Goal: Task Accomplishment & Management: Manage account settings

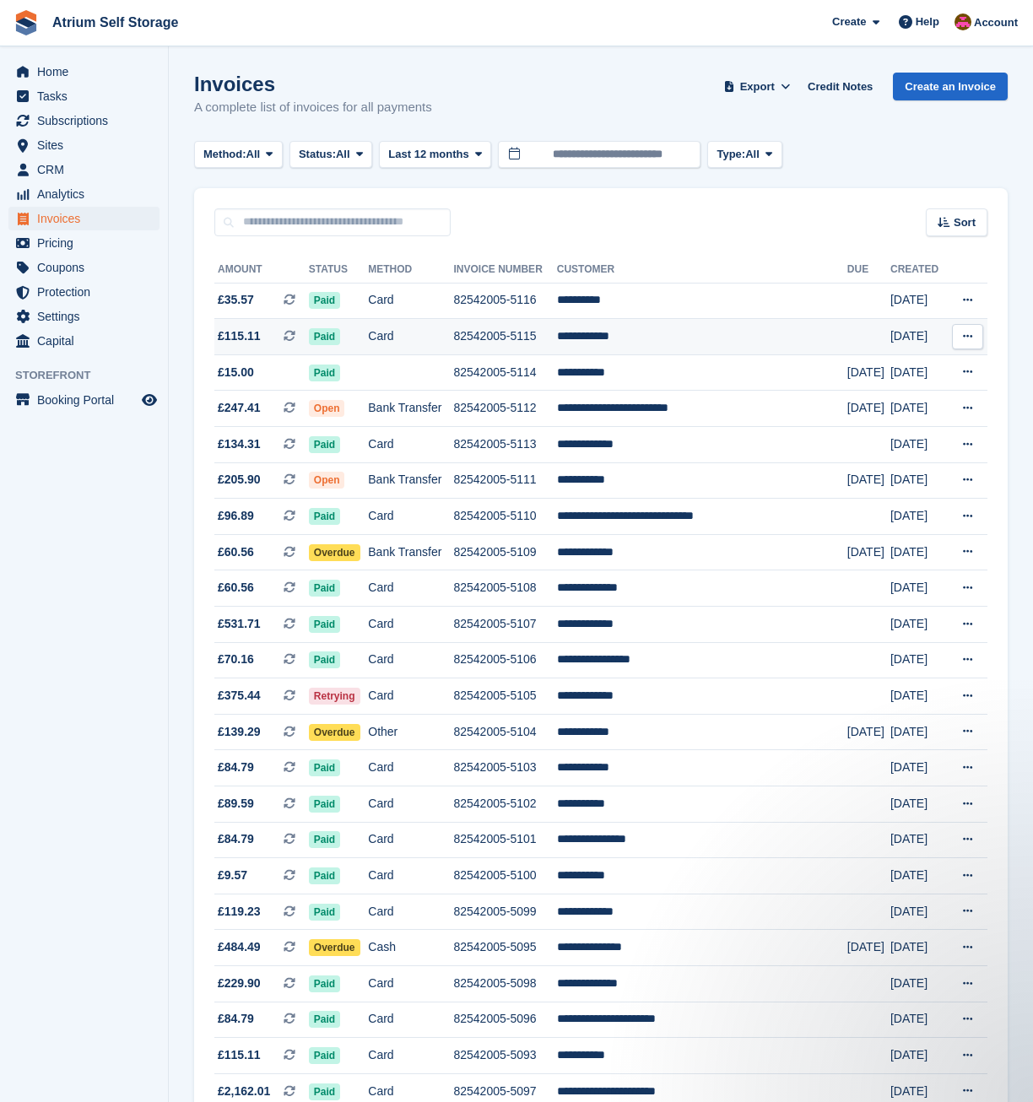
click at [516, 342] on td "82542005-5115" at bounding box center [504, 337] width 103 height 36
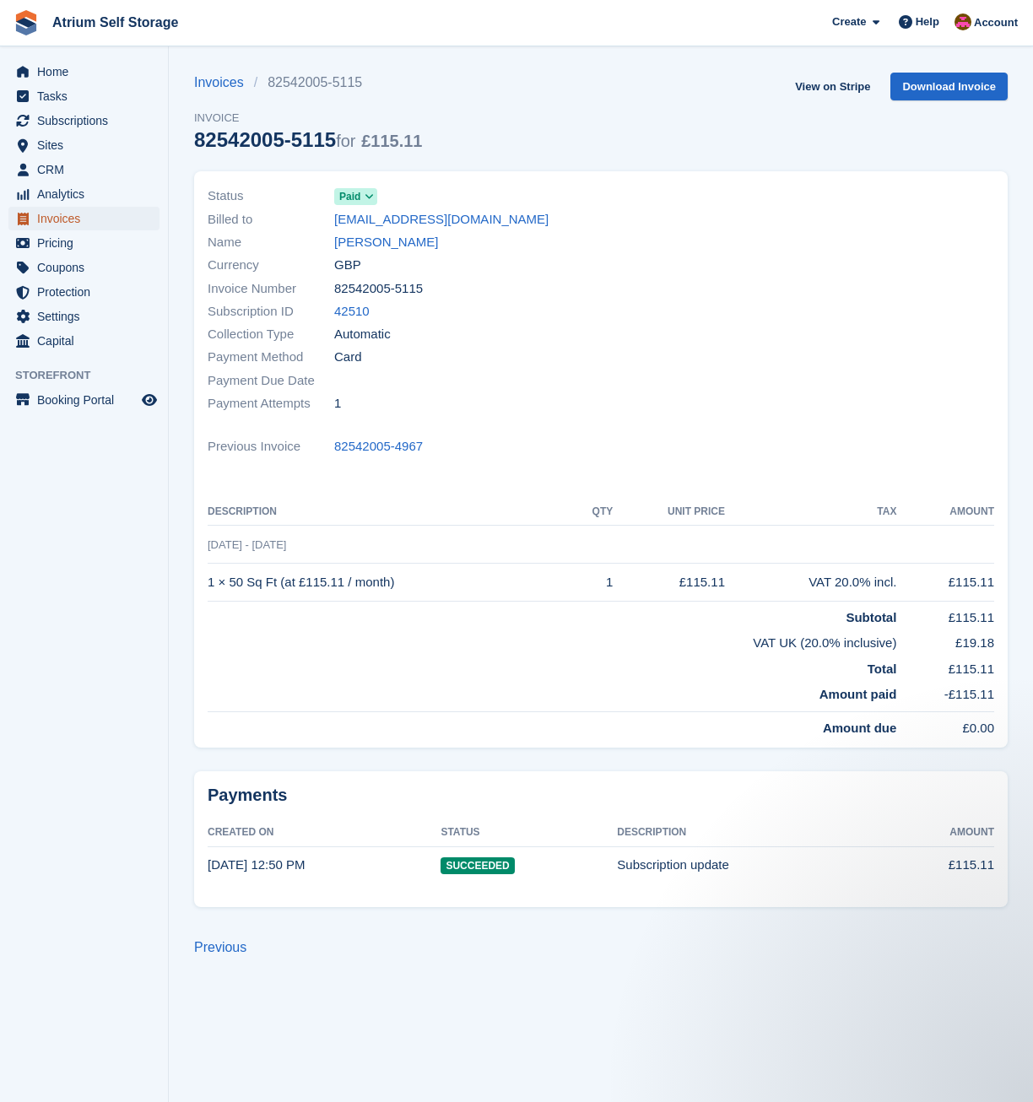
click at [70, 219] on span "Invoices" at bounding box center [87, 219] width 101 height 24
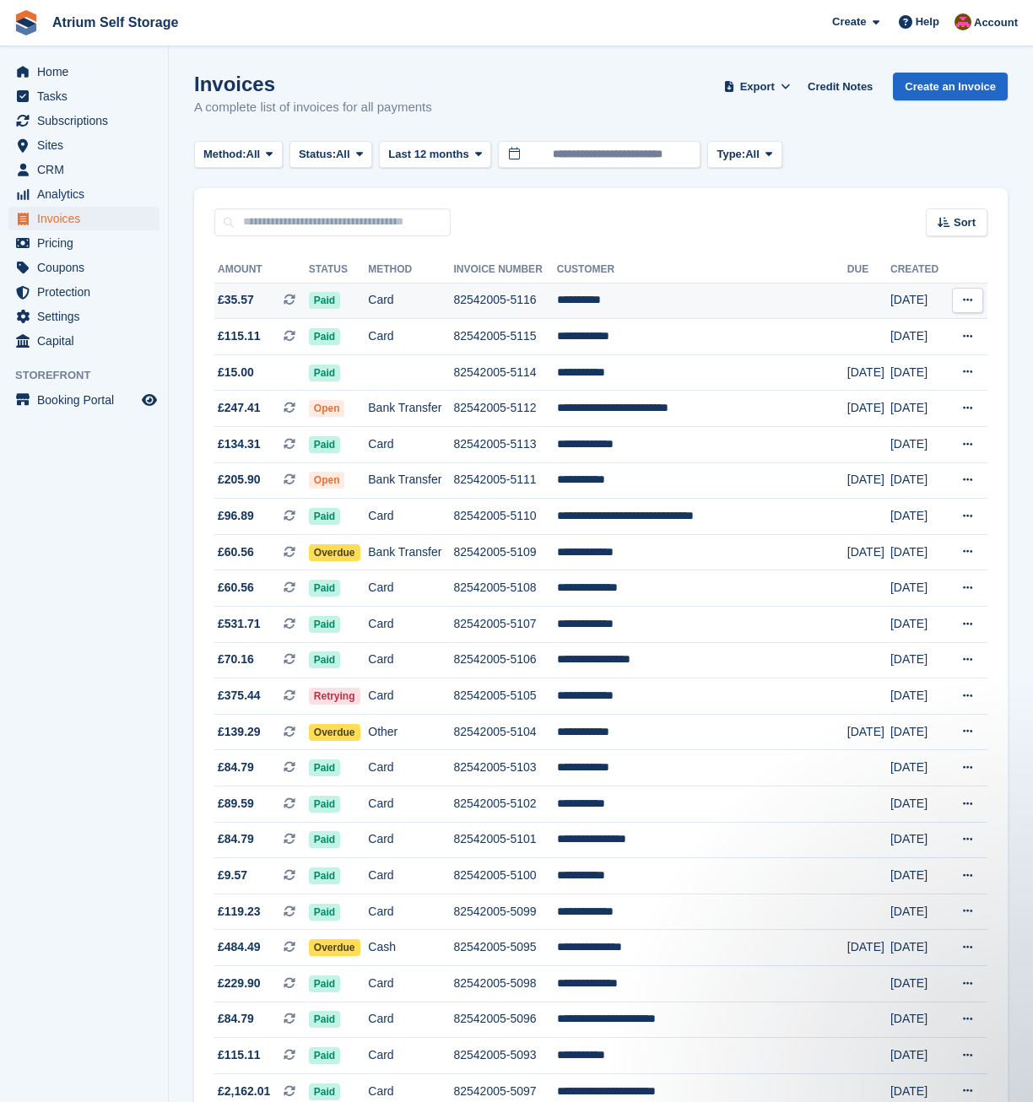
click at [556, 296] on td "82542005-5116" at bounding box center [504, 301] width 103 height 36
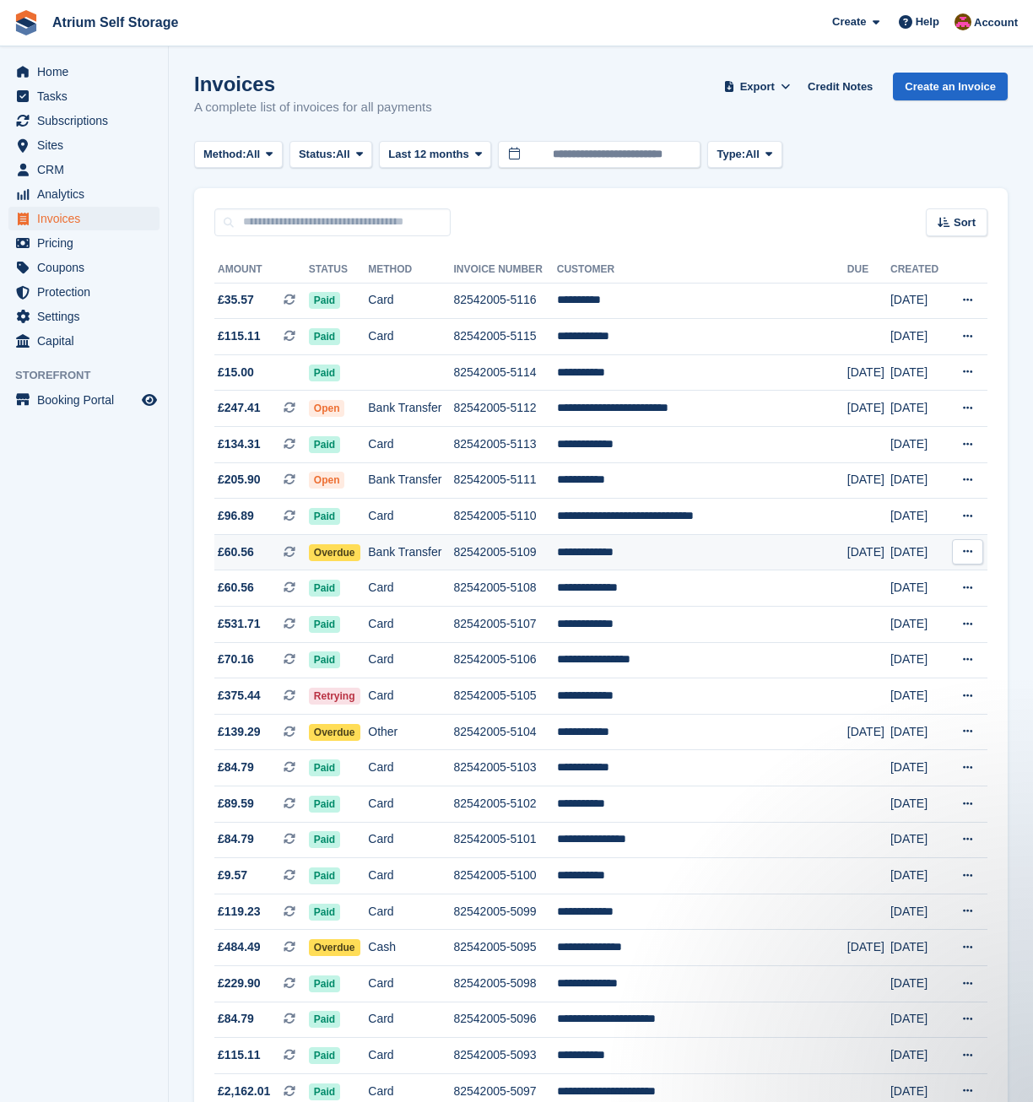
click at [536, 556] on td "82542005-5109" at bounding box center [504, 552] width 103 height 36
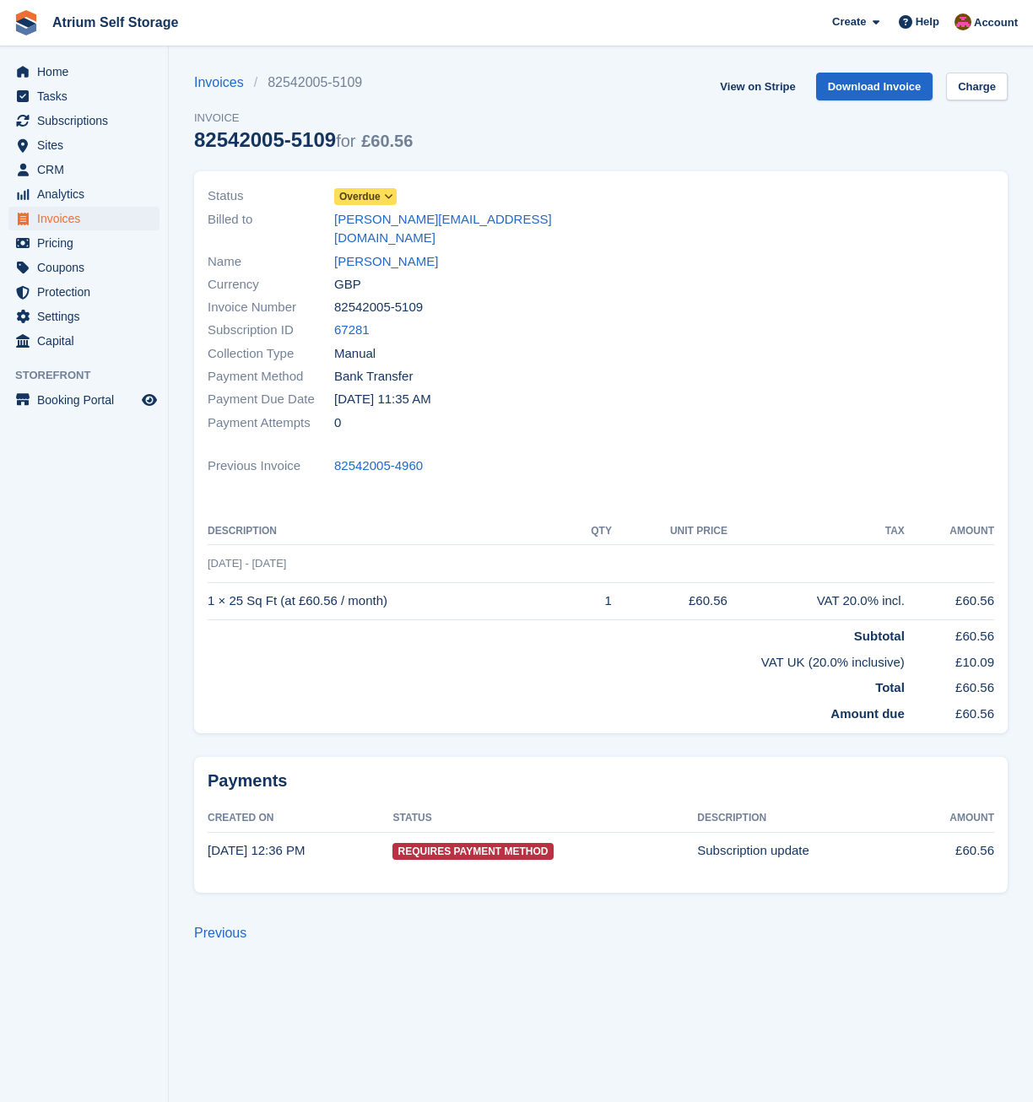
click at [393, 200] on span at bounding box center [389, 197] width 14 height 14
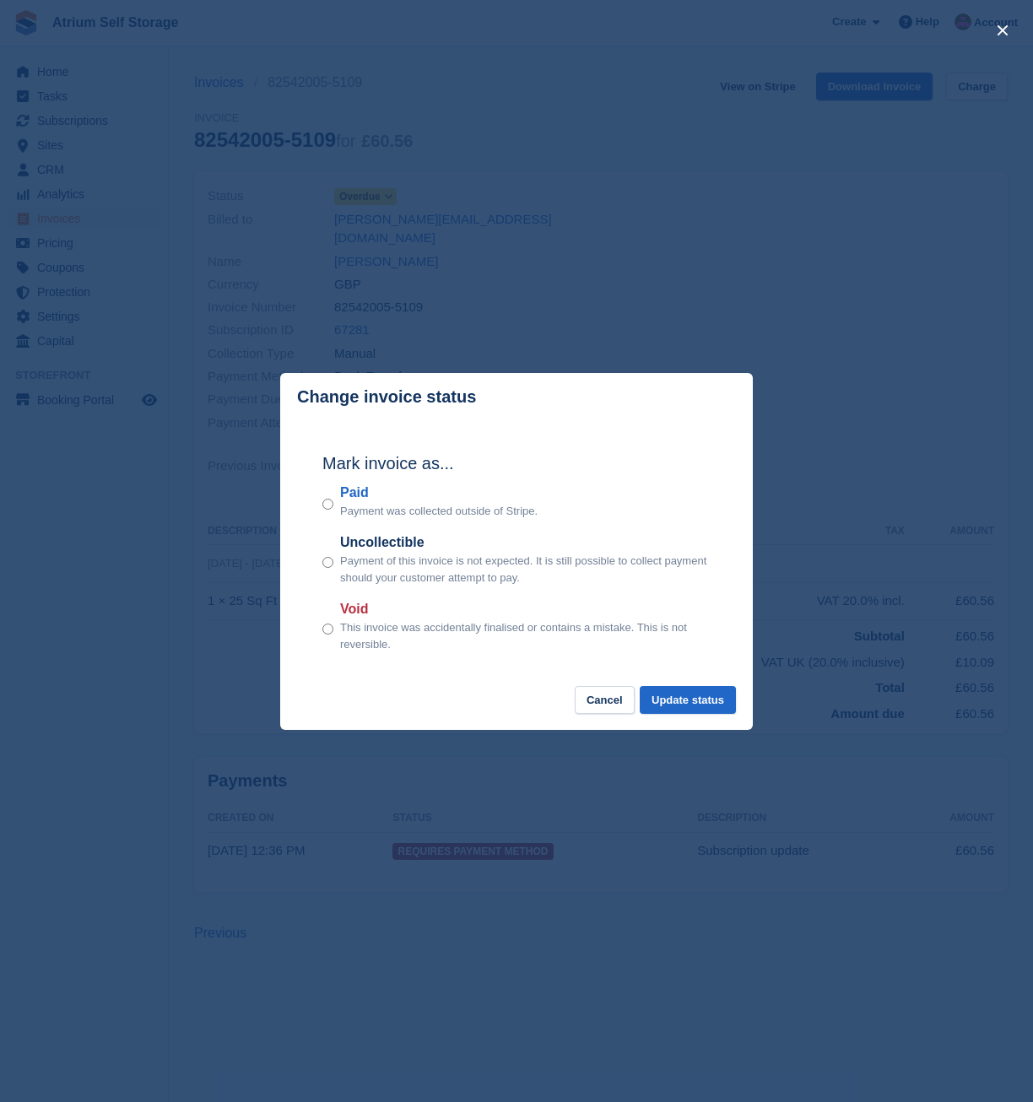
click at [333, 506] on div "Paid Payment was collected outside of Stripe." at bounding box center [516, 501] width 388 height 37
click at [321, 505] on div "Mark invoice as... Paid Payment was collected outside of Stripe. Uncollectible …" at bounding box center [516, 554] width 422 height 266
click at [672, 703] on button "Update status" at bounding box center [688, 700] width 96 height 28
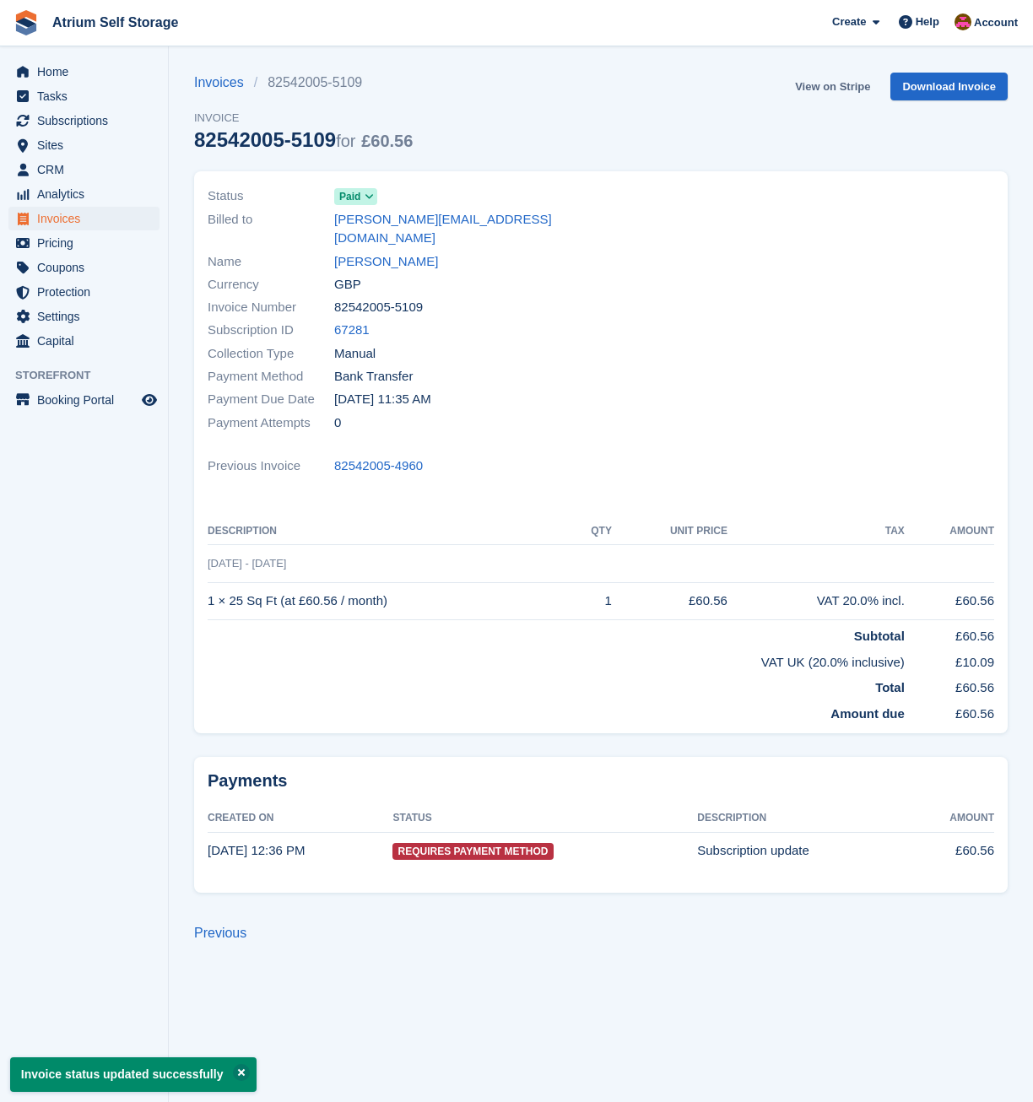
click at [828, 90] on link "View on Stripe" at bounding box center [832, 87] width 89 height 28
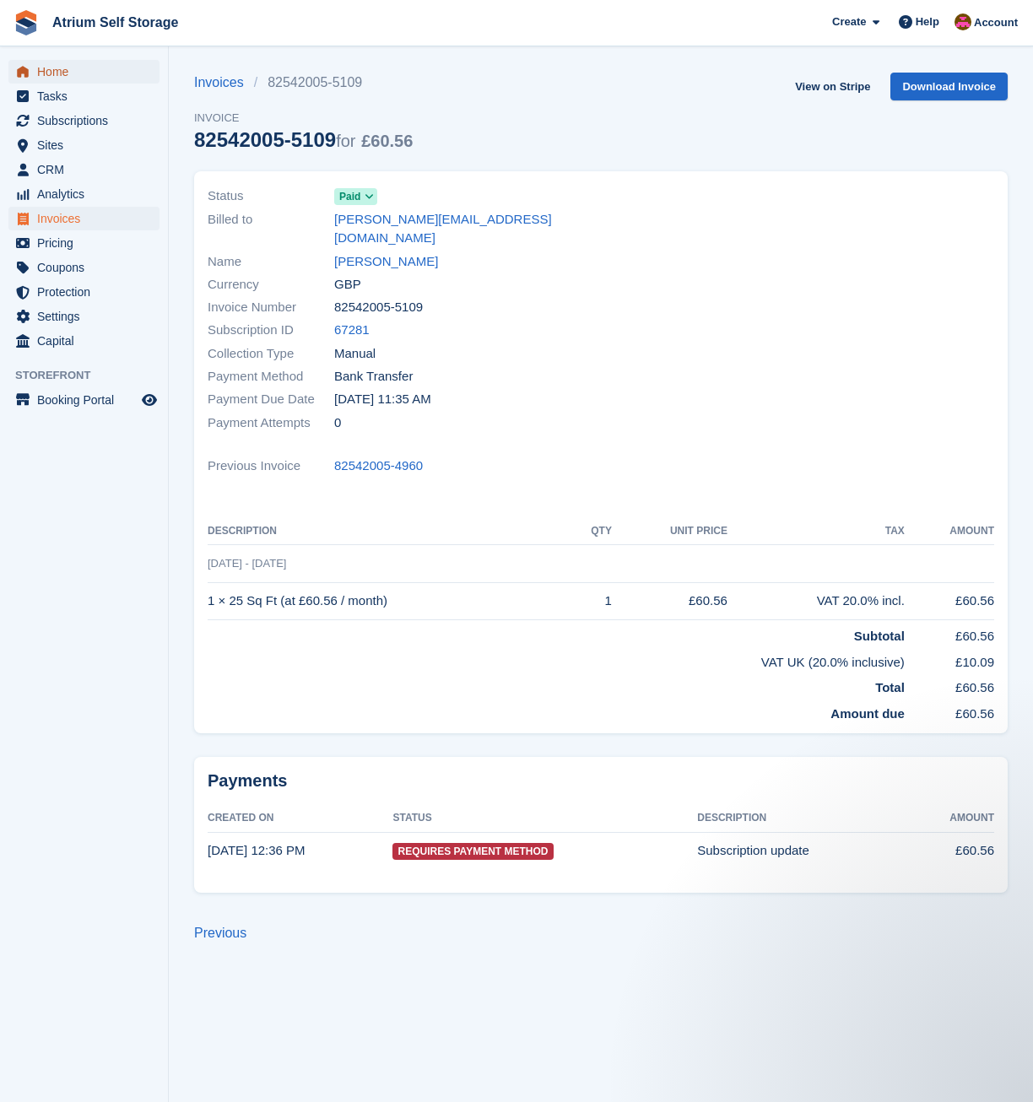
click at [53, 75] on span "Home" at bounding box center [87, 72] width 101 height 24
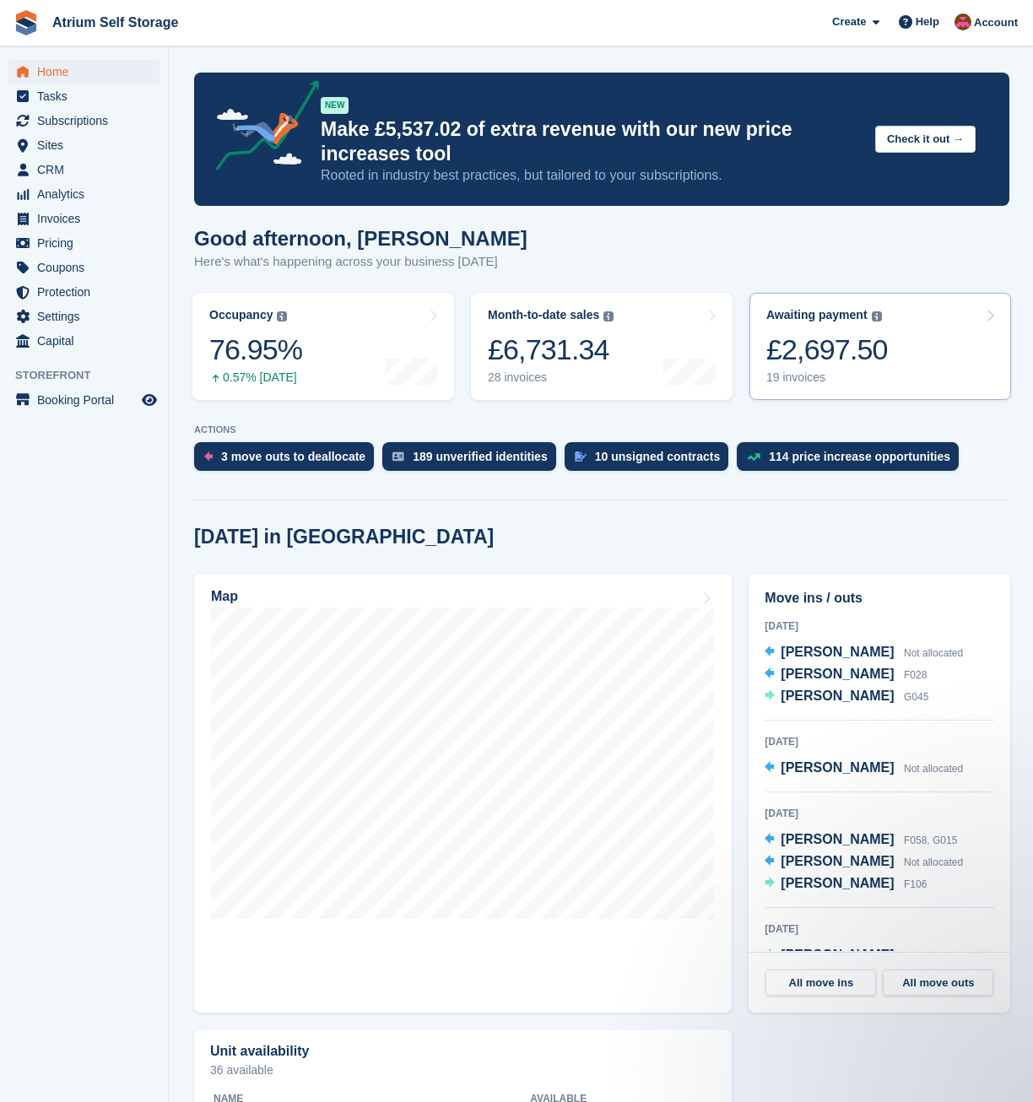
click at [866, 370] on div "Awaiting payment The total outstanding balance on all open invoices. £2,697.50 …" at bounding box center [827, 346] width 122 height 77
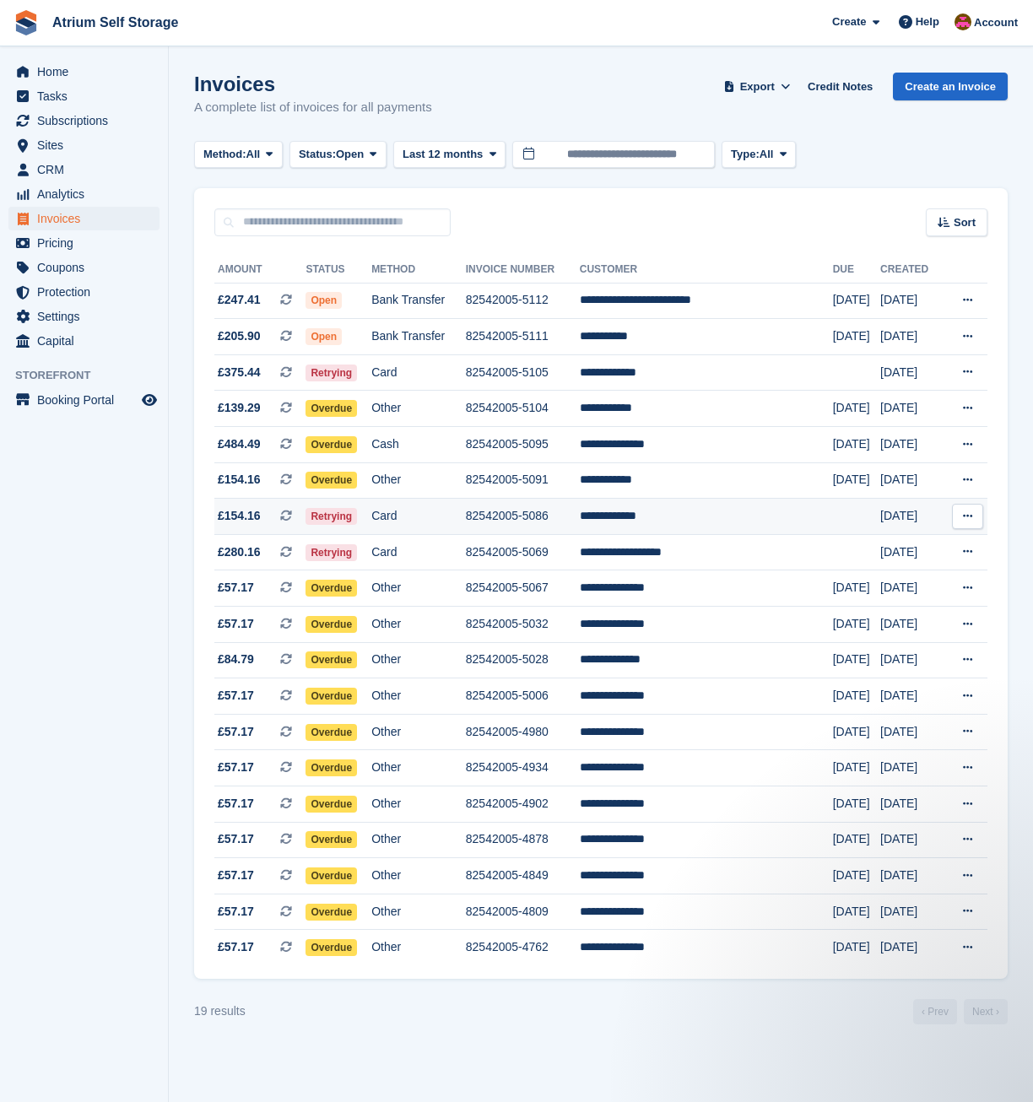
click at [553, 528] on td "82542005-5086" at bounding box center [523, 517] width 114 height 36
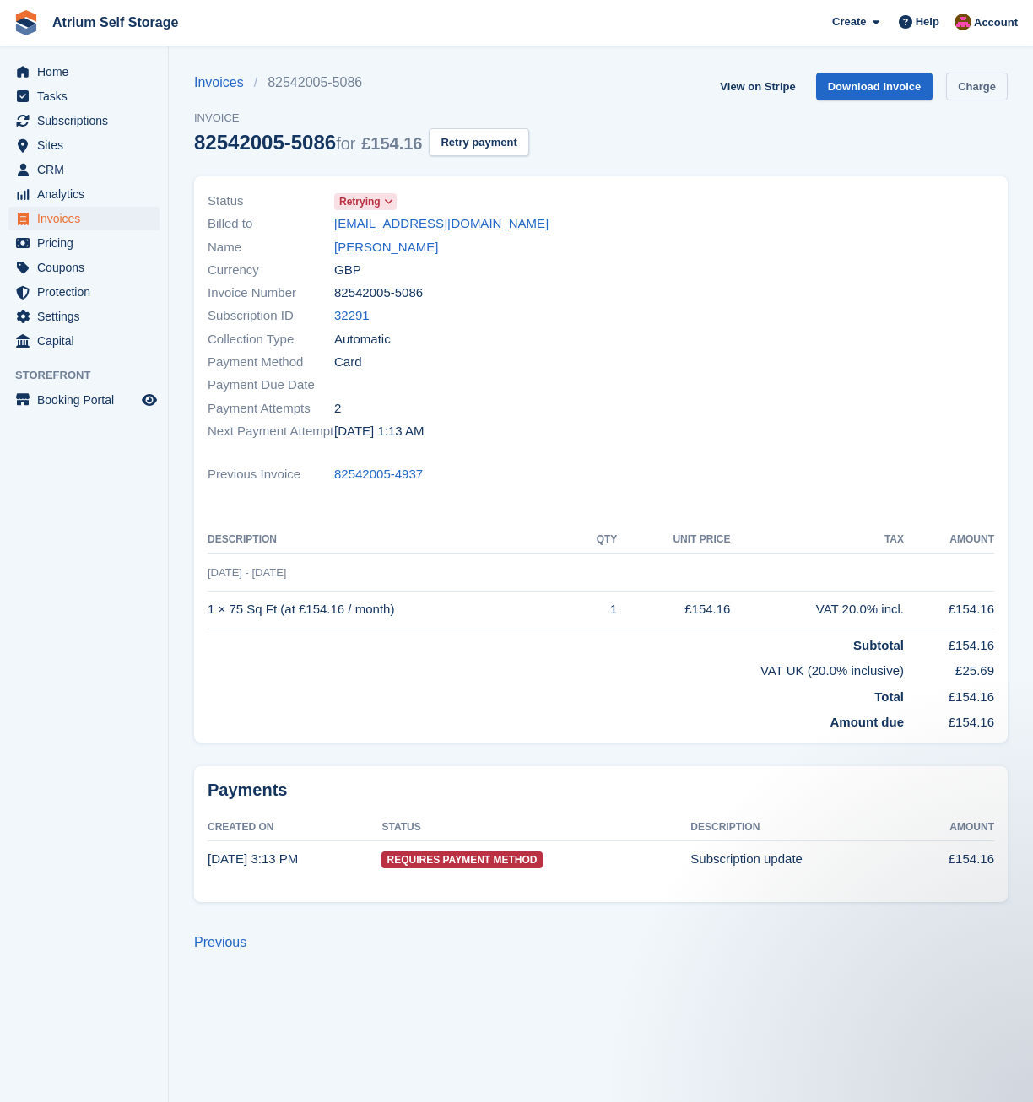
click at [972, 79] on link "Charge" at bounding box center [977, 87] width 62 height 28
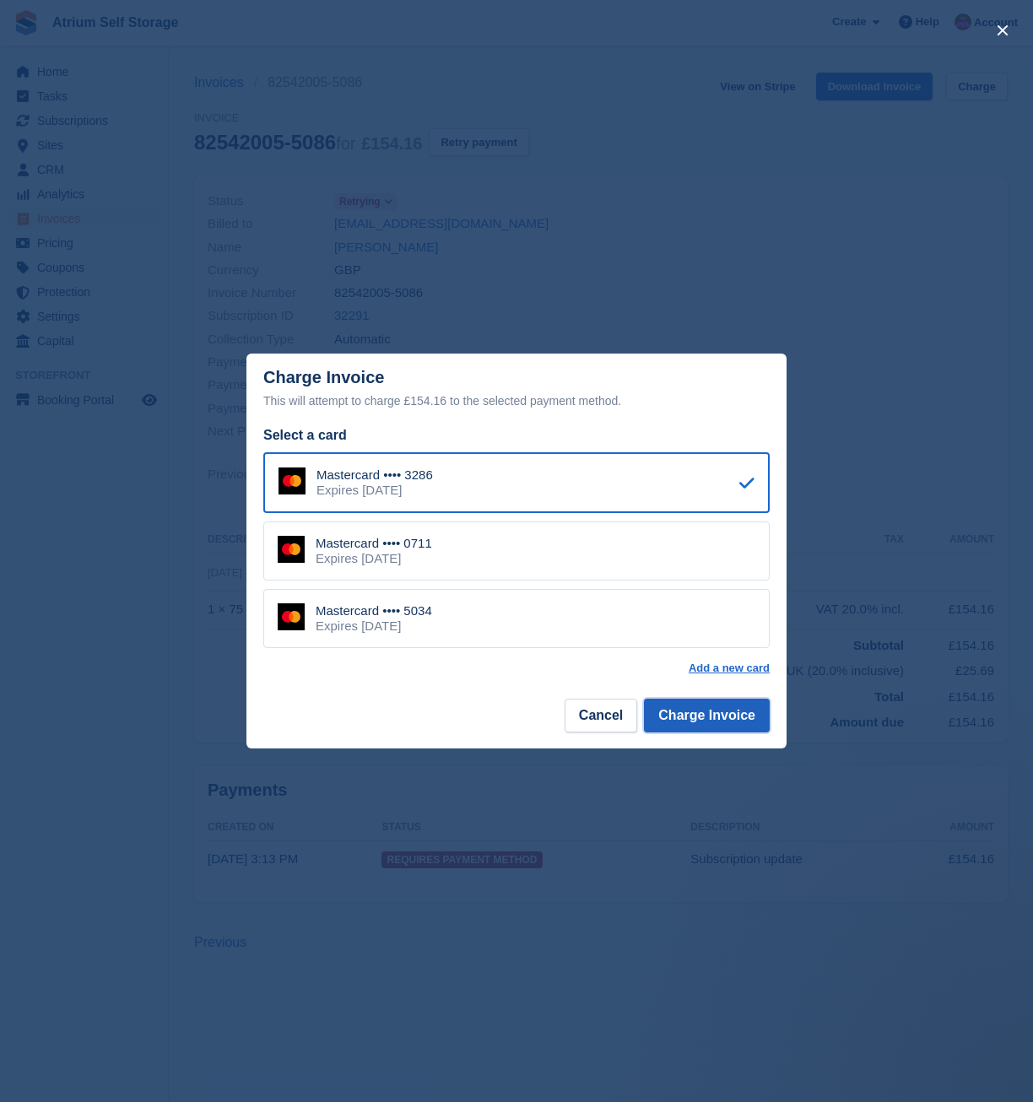
click at [728, 723] on button "Charge Invoice" at bounding box center [707, 716] width 126 height 34
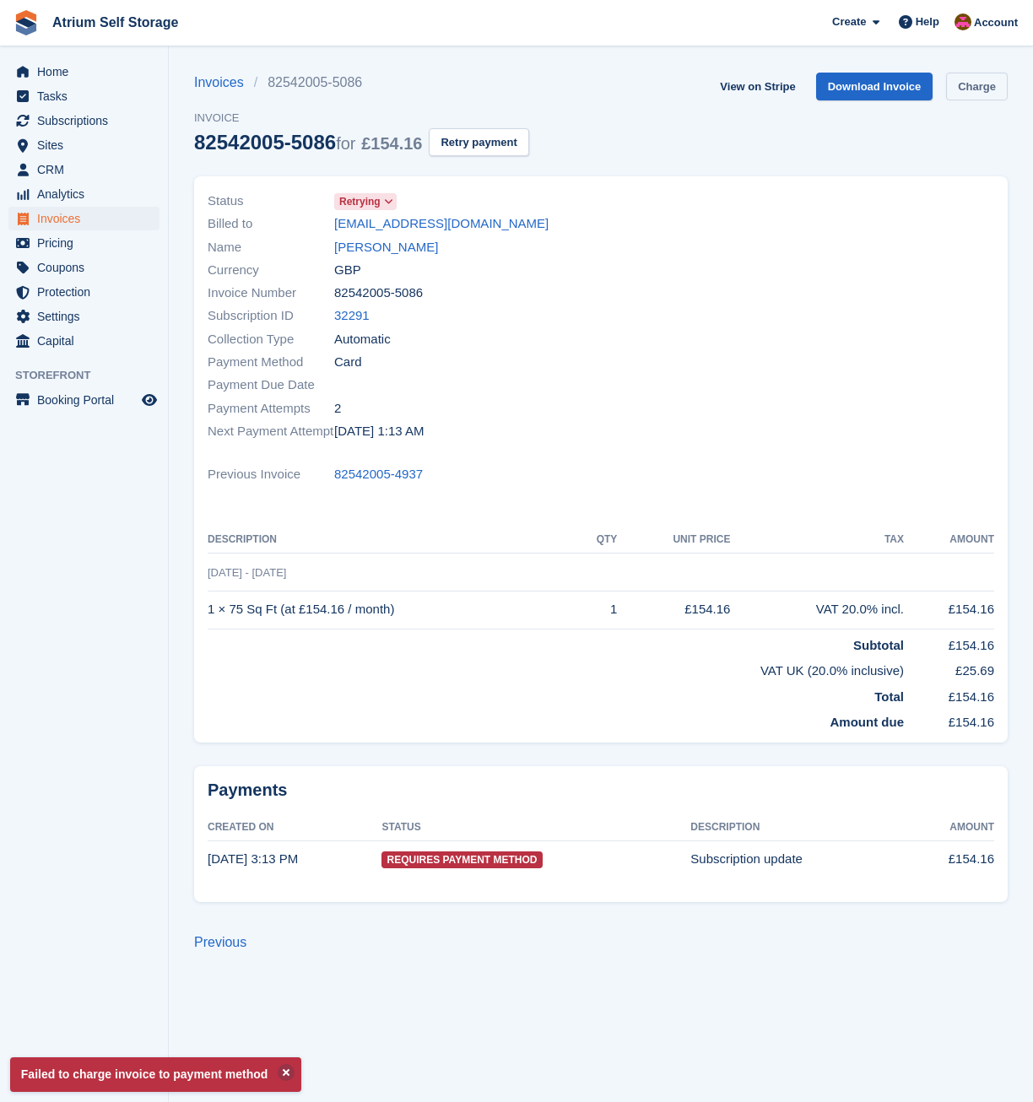
click at [988, 86] on link "Charge" at bounding box center [977, 87] width 62 height 28
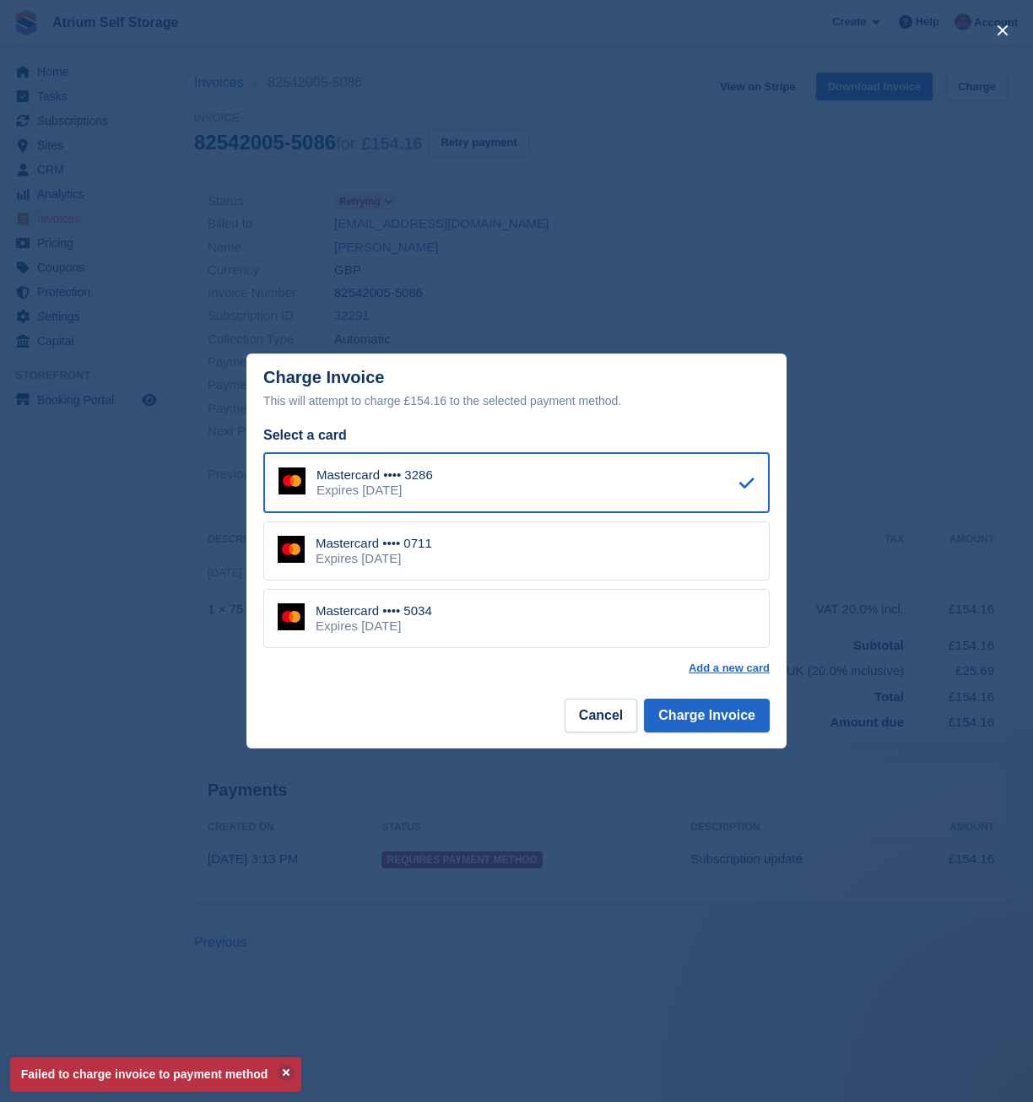
click at [559, 549] on div "Mastercard •••• 0711 Expires May 2028" at bounding box center [516, 550] width 506 height 59
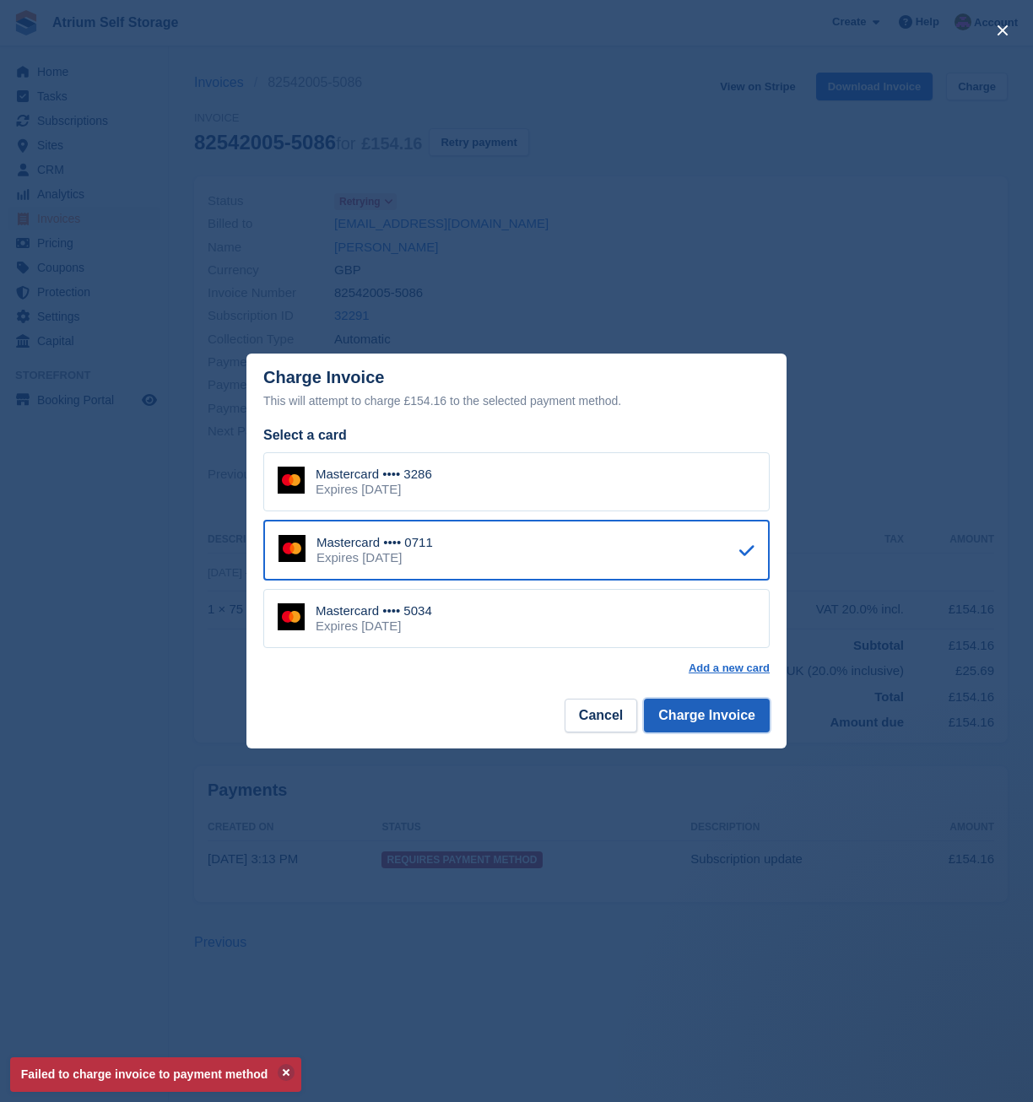
click at [716, 727] on button "Charge Invoice" at bounding box center [707, 716] width 126 height 34
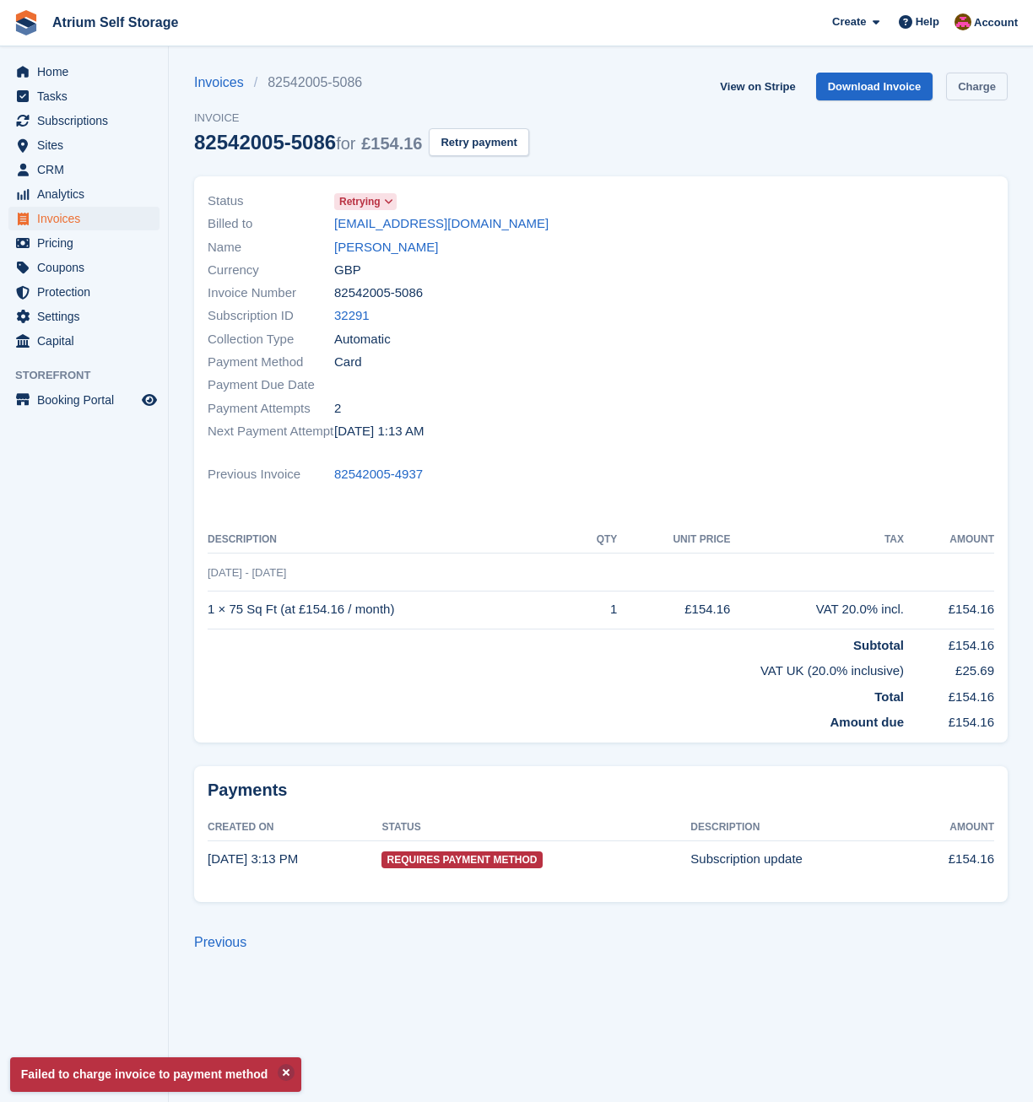
click at [971, 81] on link "Charge" at bounding box center [977, 87] width 62 height 28
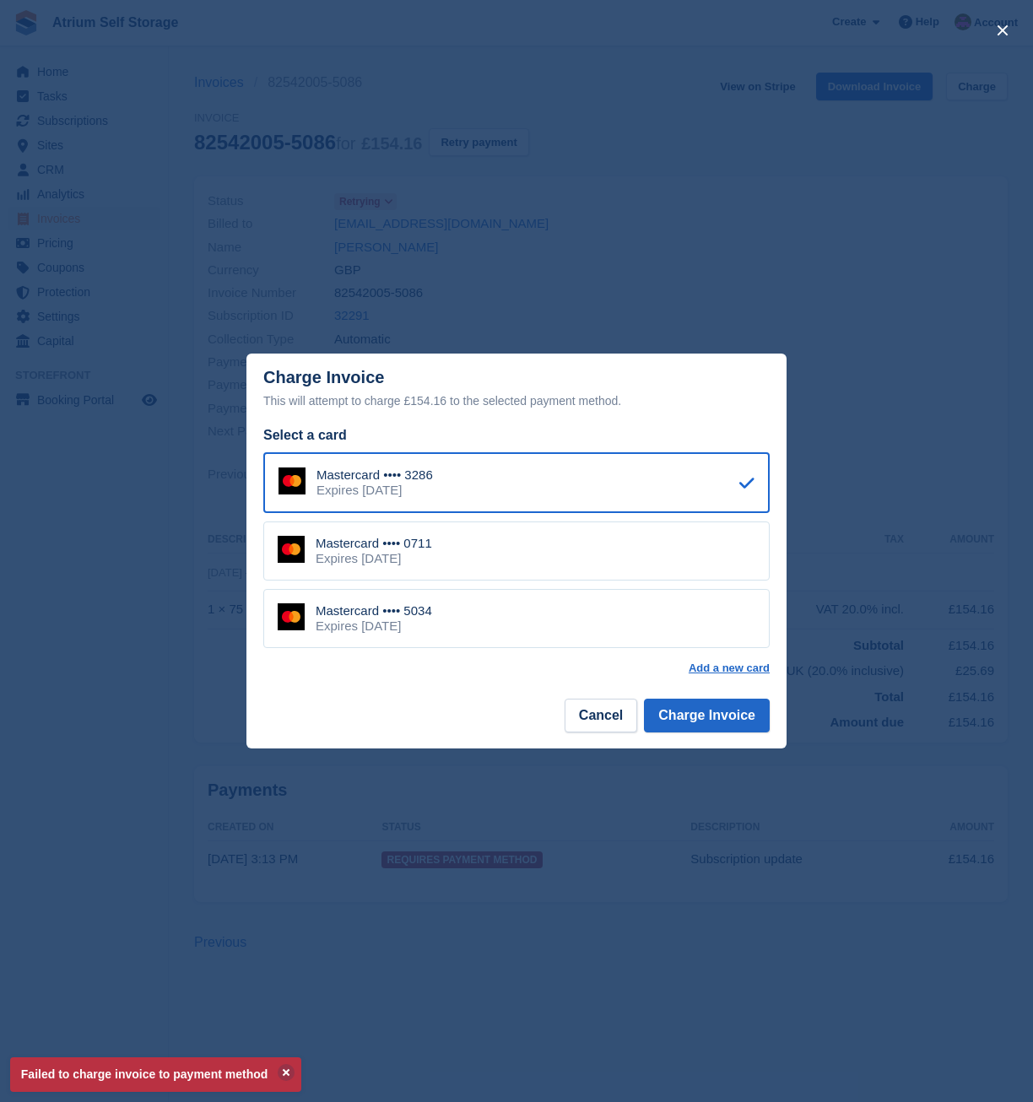
click at [662, 636] on div "Mastercard •••• 5034 Expires July 2030" at bounding box center [516, 618] width 506 height 59
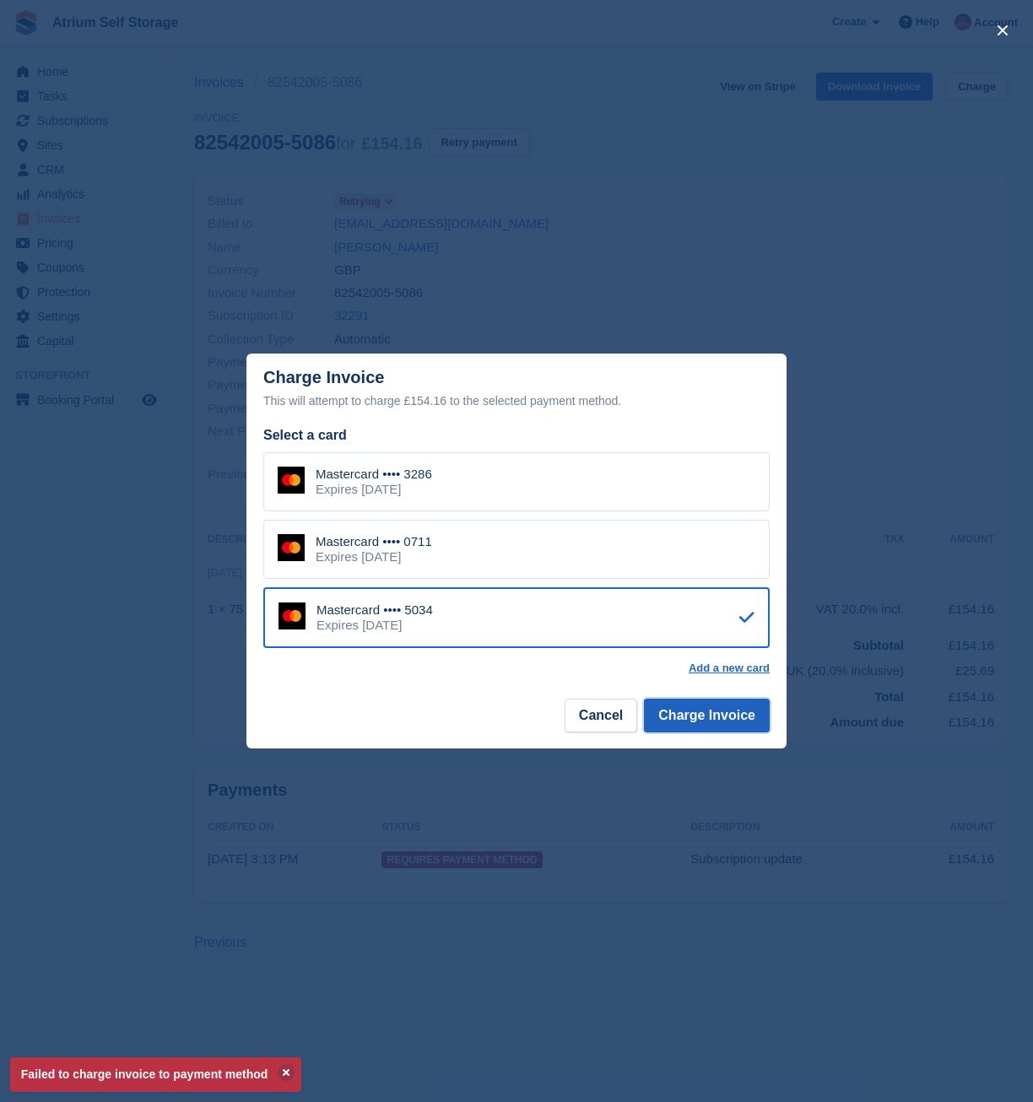
click at [721, 722] on button "Charge Invoice" at bounding box center [707, 716] width 126 height 34
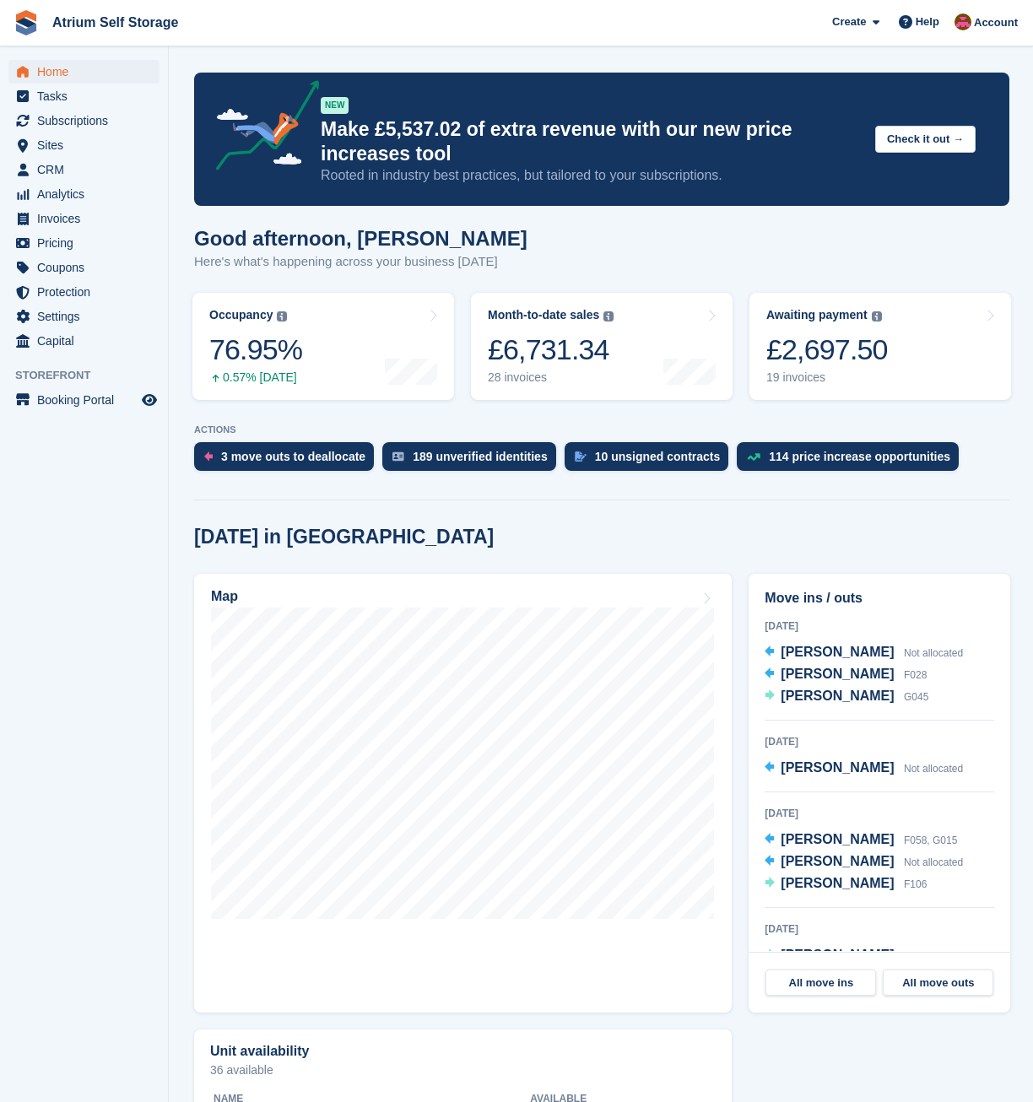
click at [491, 529] on div "Today in Rotherham" at bounding box center [601, 537] width 815 height 23
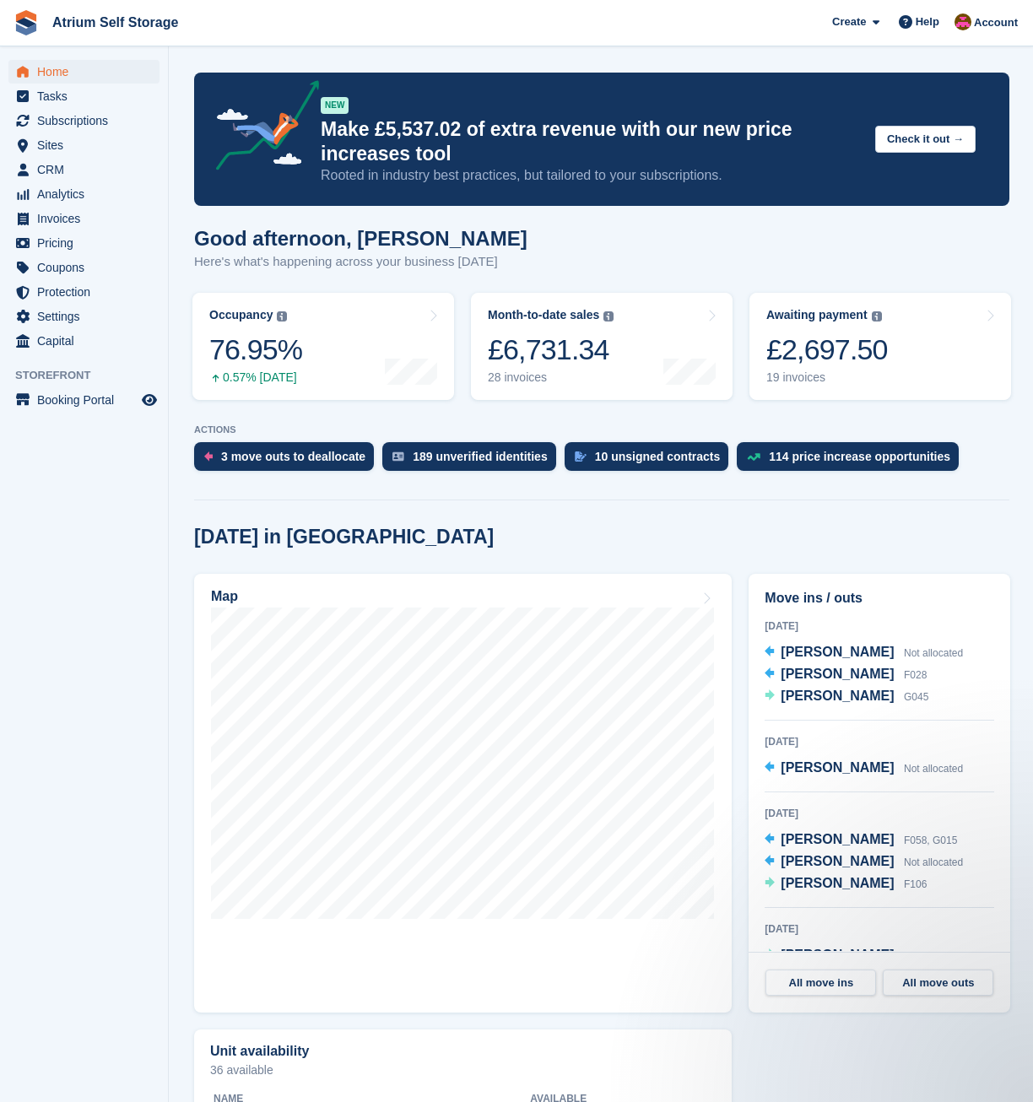
click at [845, 533] on div "Today in Rotherham" at bounding box center [601, 537] width 815 height 23
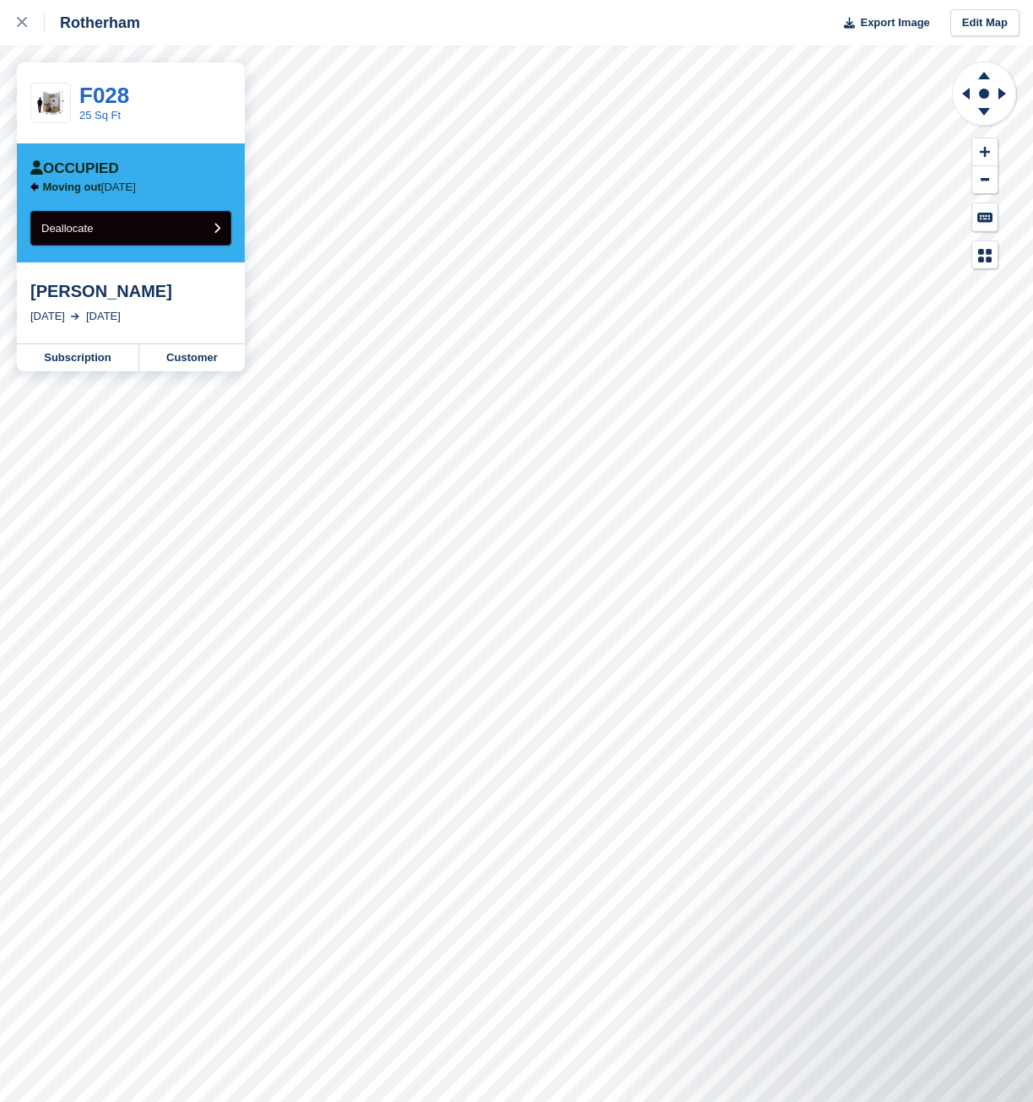
click at [190, 233] on button "Deallocate" at bounding box center [130, 228] width 201 height 35
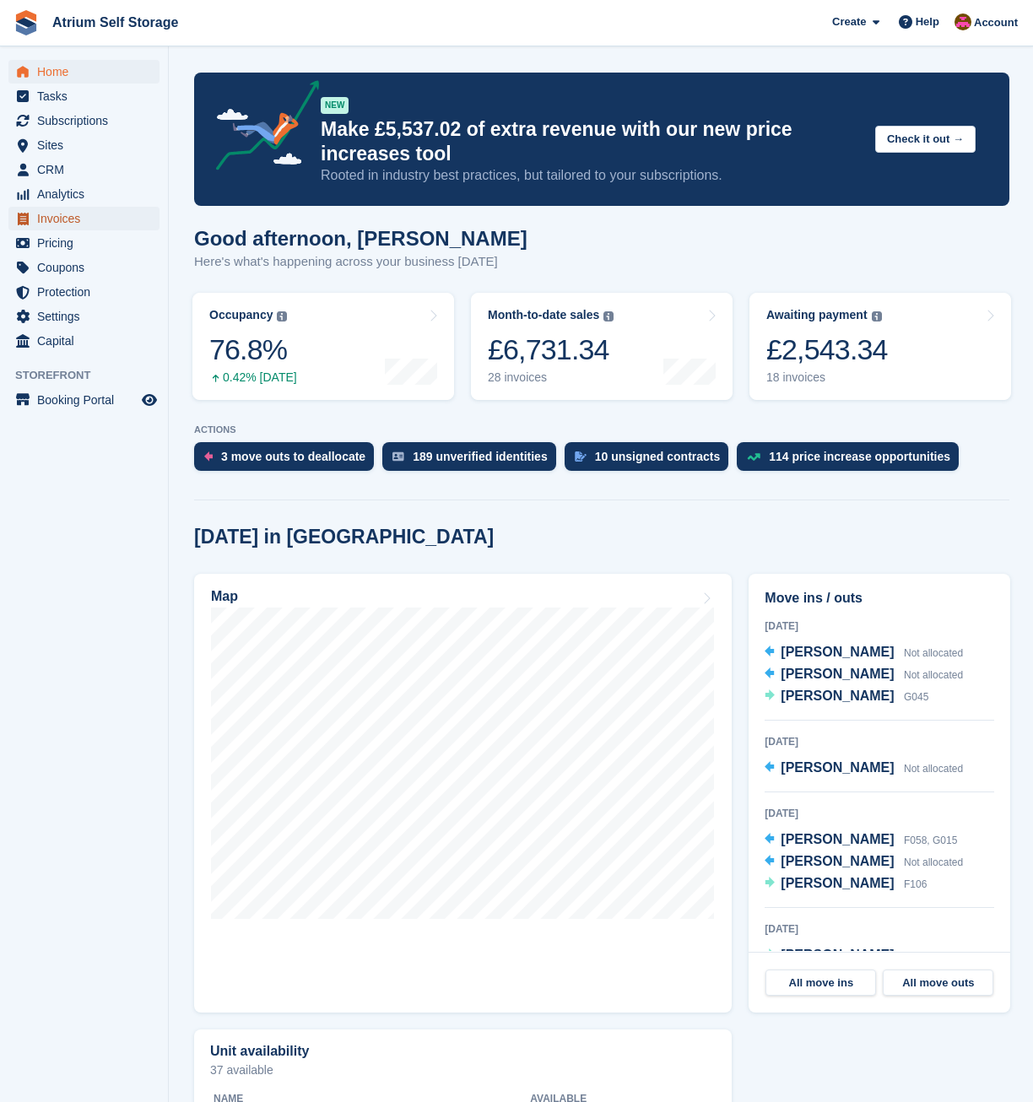
click at [61, 217] on span "Invoices" at bounding box center [87, 219] width 101 height 24
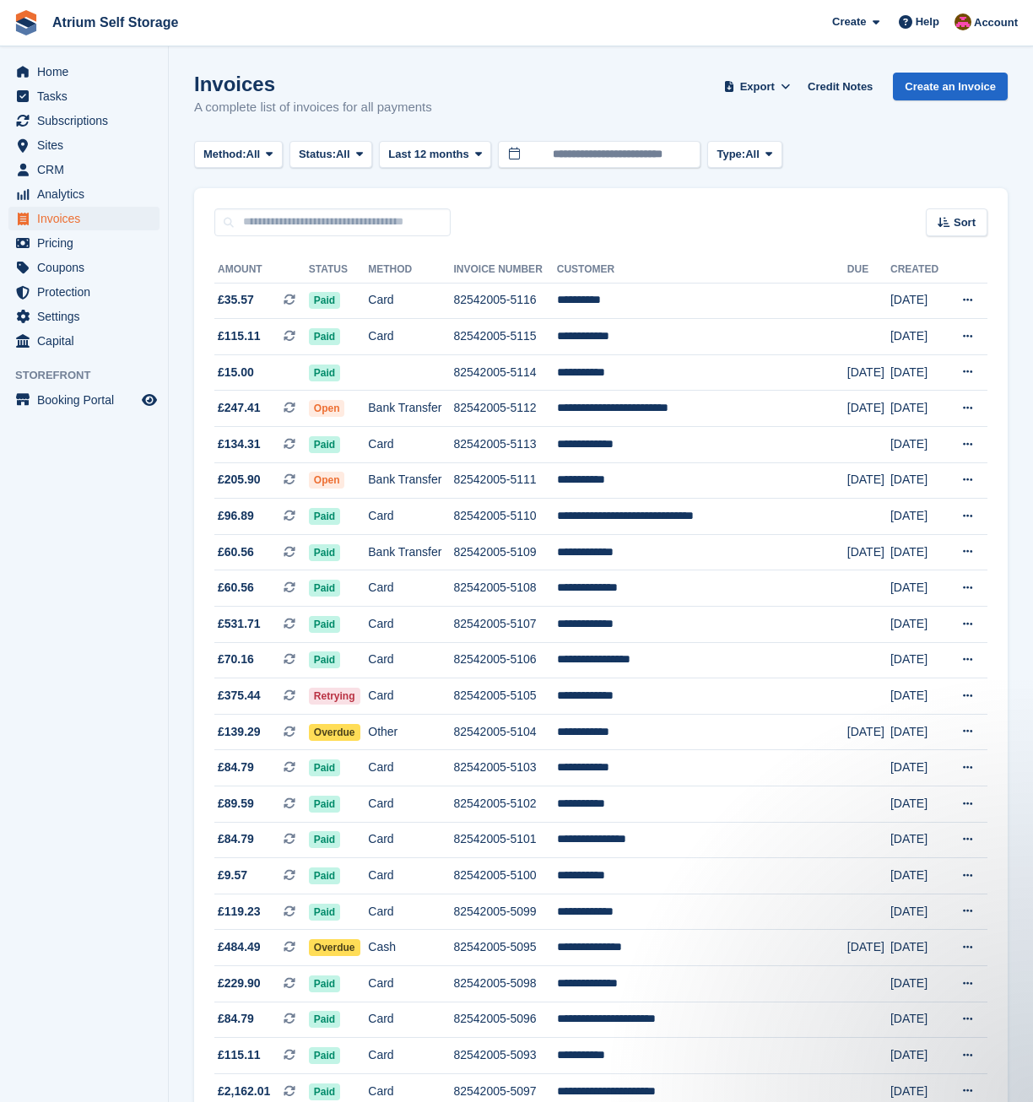
click at [485, 19] on span "Atrium Self Storage Create Subscription Invoice Contact Deal Discount Page Help…" at bounding box center [516, 23] width 1033 height 46
click at [862, 176] on turbo-frame "Invoices A complete list of invoices for all payments Export Export Invoices Ex…" at bounding box center [600, 1106] width 813 height 2066
click at [709, 221] on div "Sort Sort by Date created Created (oldest first) Created (newest first)" at bounding box center [600, 212] width 813 height 48
click at [521, 224] on div "Sort Sort by Date created Created (oldest first) Created (newest first)" at bounding box center [600, 212] width 813 height 48
